Goal: Find specific page/section: Find specific page/section

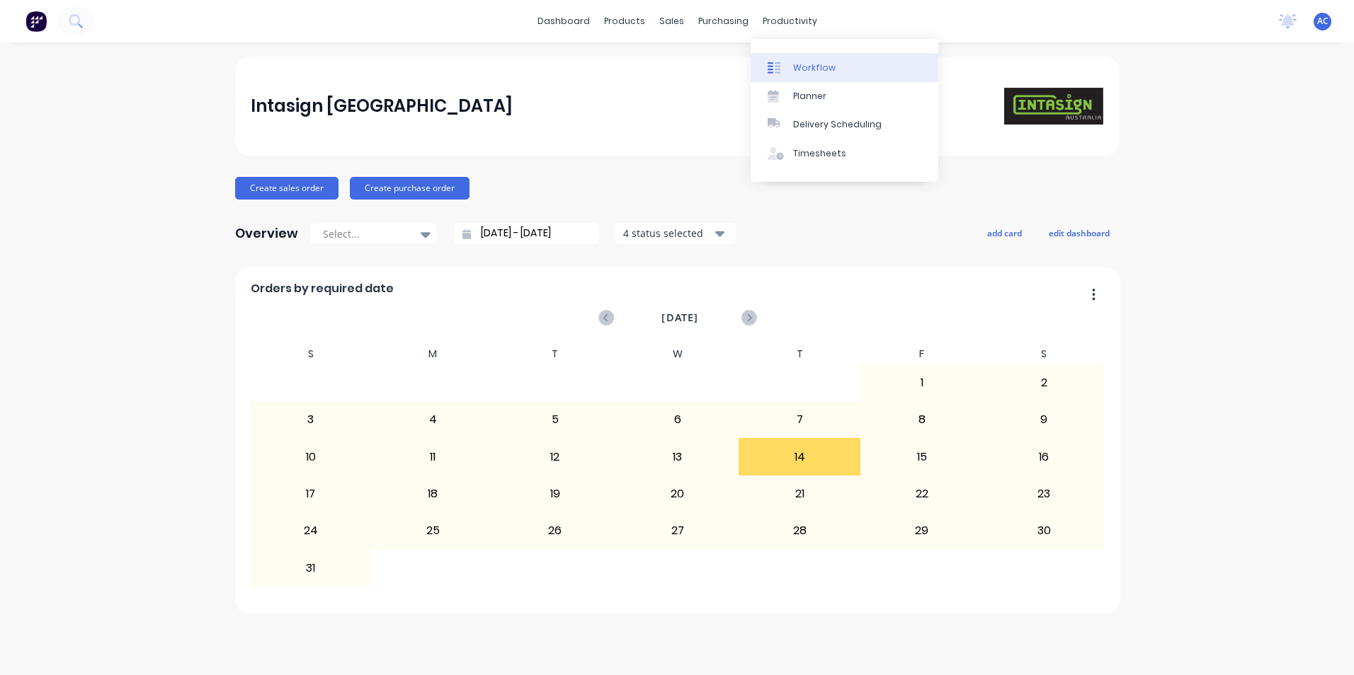
click at [793, 69] on div "Workflow" at bounding box center [814, 68] width 42 height 13
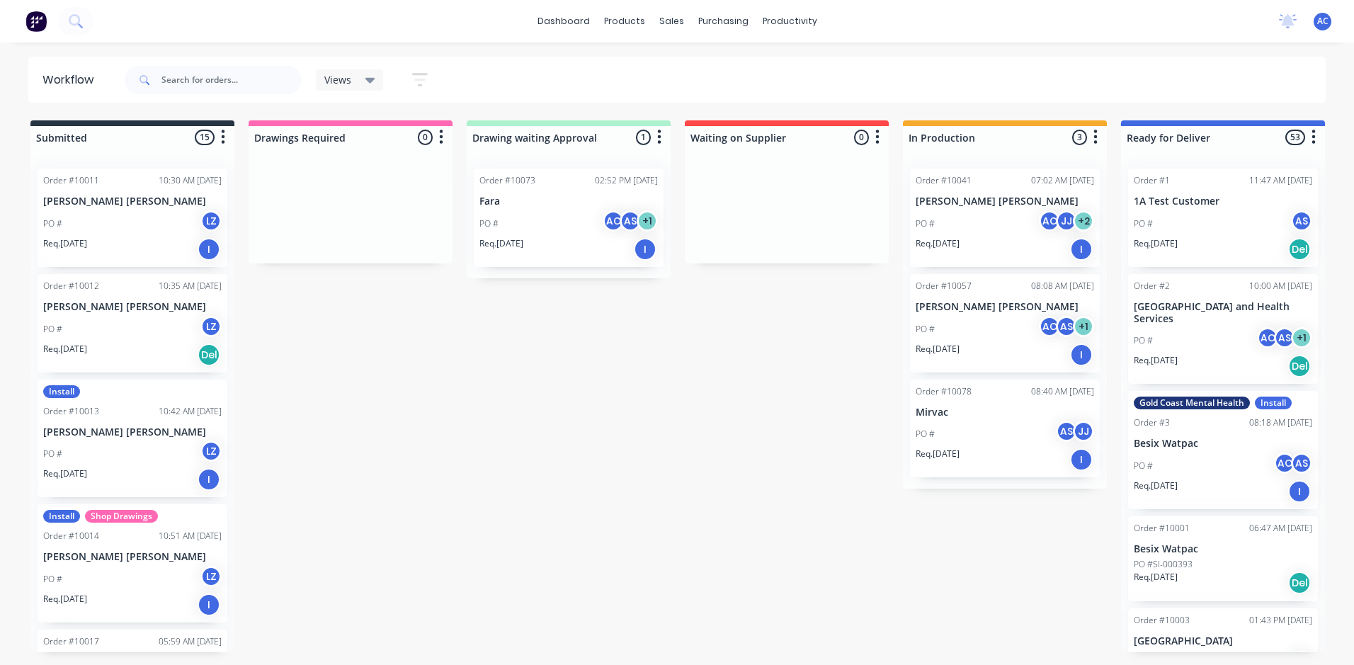
click at [426, 82] on icon "button" at bounding box center [420, 80] width 16 height 18
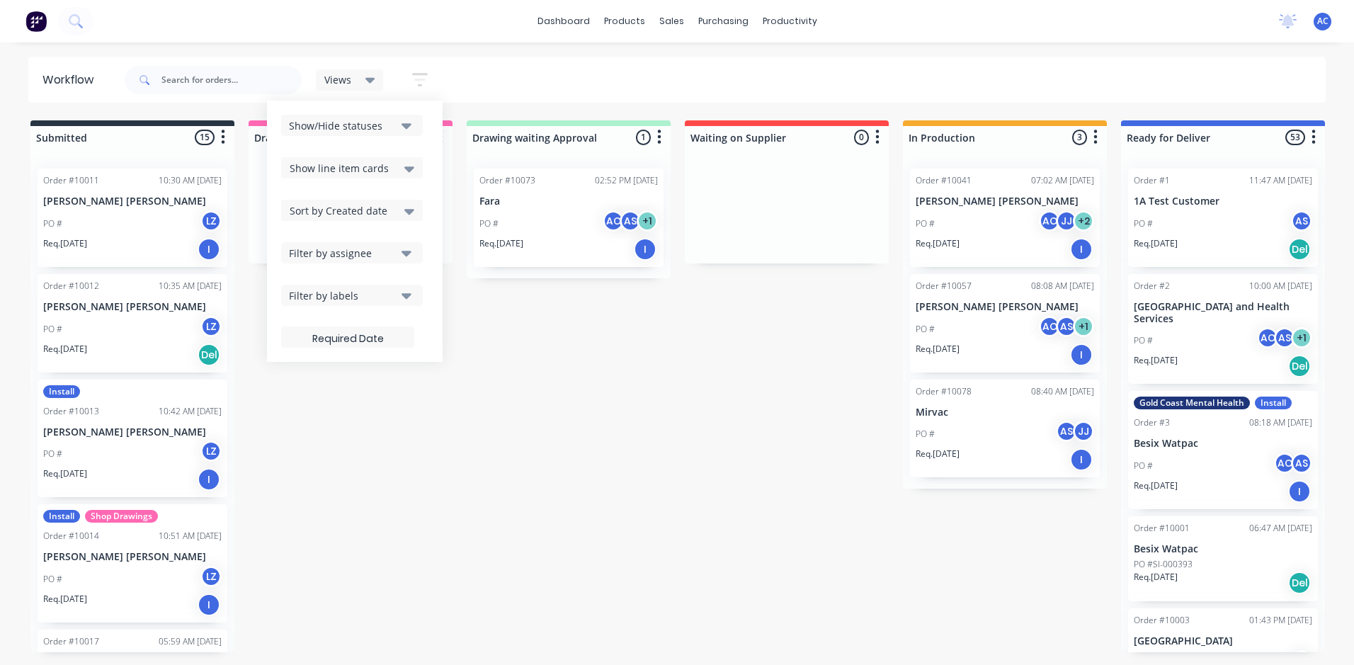
click at [356, 248] on div "Filter by assignee" at bounding box center [342, 253] width 107 height 15
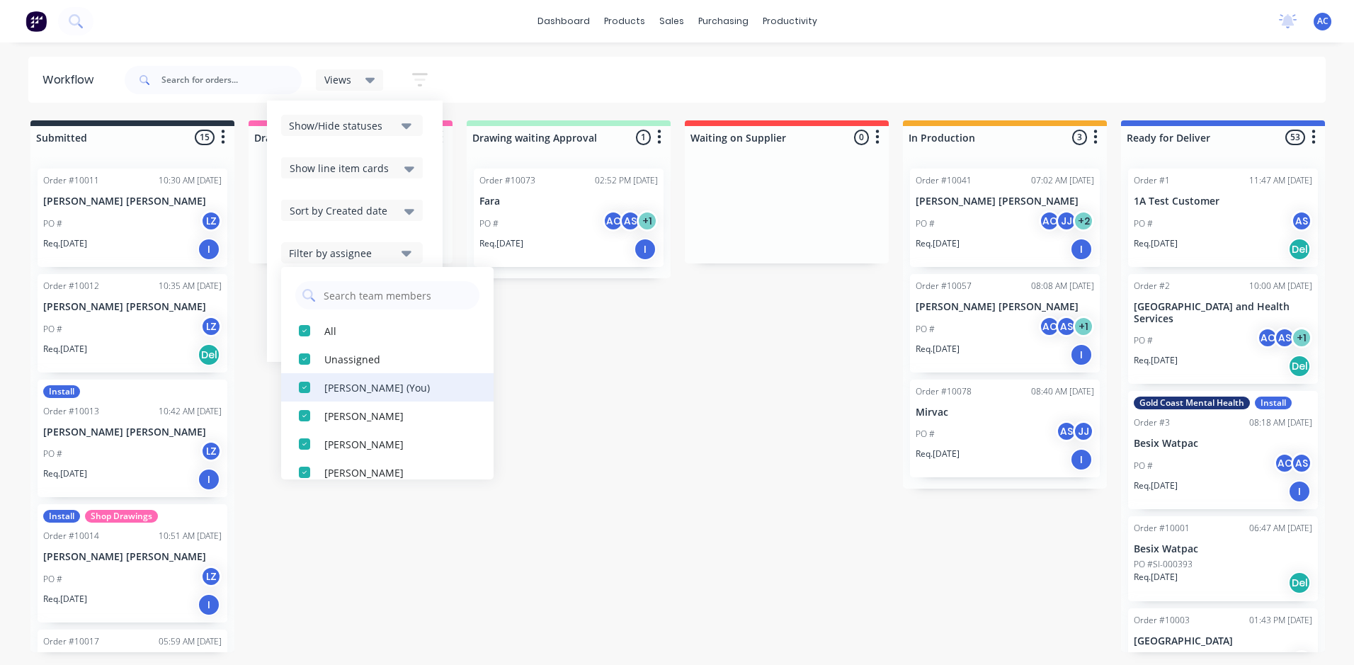
click at [335, 389] on div "[PERSON_NAME] (You)" at bounding box center [395, 387] width 142 height 15
click at [307, 330] on div "button" at bounding box center [304, 330] width 28 height 28
click at [305, 331] on div "button" at bounding box center [304, 330] width 28 height 28
click at [305, 385] on div "button" at bounding box center [304, 387] width 28 height 28
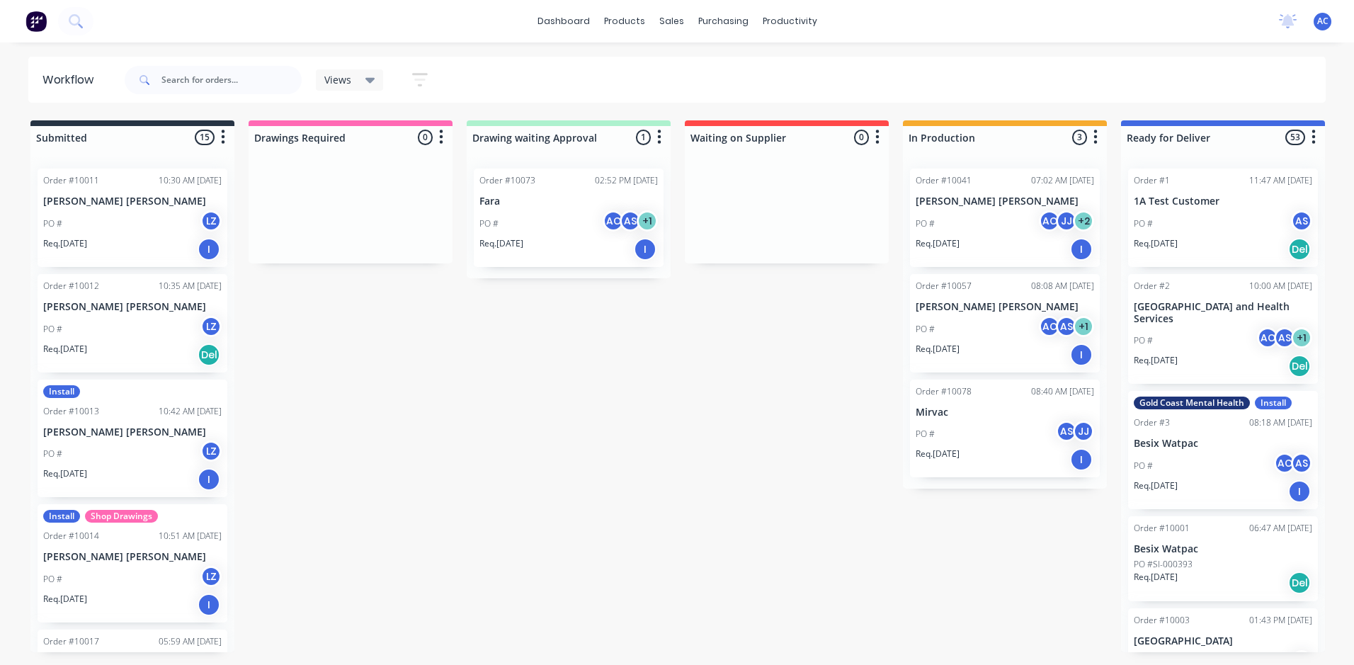
click at [578, 374] on div "Submitted 15 Sort By Created date Required date Order number Customer name Most…" at bounding box center [861, 386] width 1745 height 532
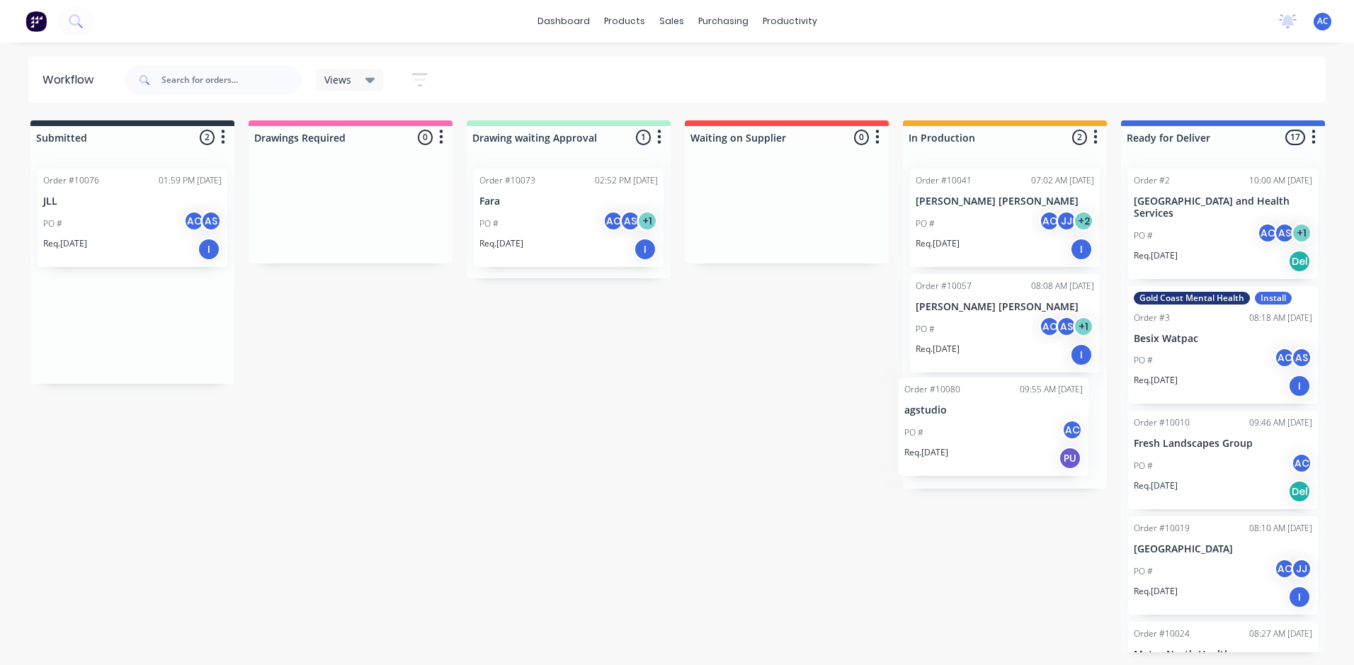
drag, startPoint x: 132, startPoint y: 333, endPoint x: 1001, endPoint y: 436, distance: 875.5
click at [1001, 436] on div "Submitted 2 Sort By Created date Required date Order number Customer name Most …" at bounding box center [861, 386] width 1745 height 532
